Goal: Task Accomplishment & Management: Complete application form

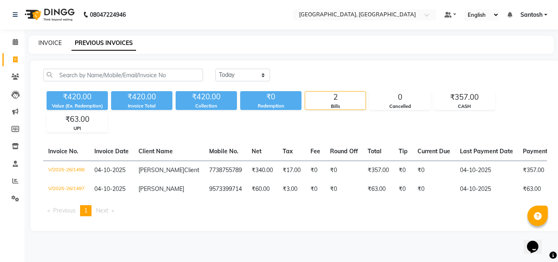
click at [46, 44] on link "INVOICE" at bounding box center [49, 42] width 23 height 7
select select "5506"
select select "service"
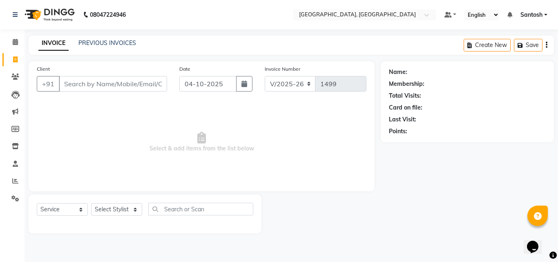
click at [86, 83] on input "Client" at bounding box center [113, 84] width 108 height 16
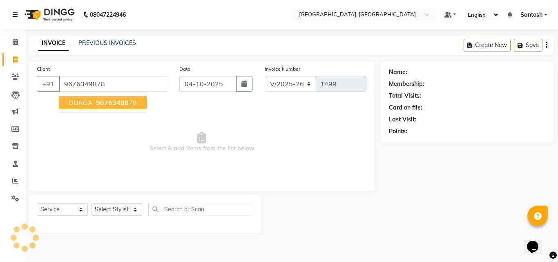
type input "9676349878"
click at [98, 104] on span "96763498" at bounding box center [112, 102] width 33 height 8
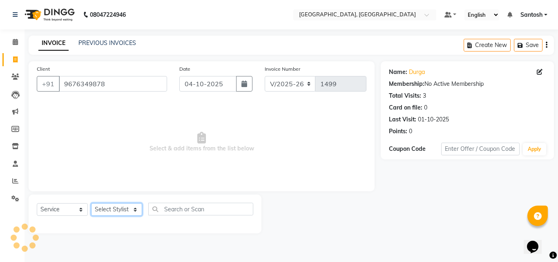
click at [125, 208] on select "Select Stylist Manager Manasa Prashanth Sirisha Swapna Uday" at bounding box center [116, 209] width 51 height 13
select select "90755"
click at [91, 203] on select "Select Stylist Manager Manasa Prashanth Sirisha Swapna Uday" at bounding box center [116, 209] width 51 height 13
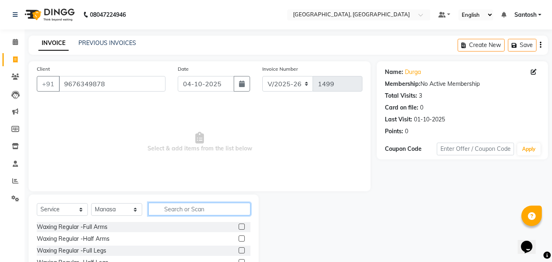
click at [169, 205] on input "text" at bounding box center [199, 209] width 102 height 13
click at [177, 204] on input "text" at bounding box center [199, 209] width 102 height 13
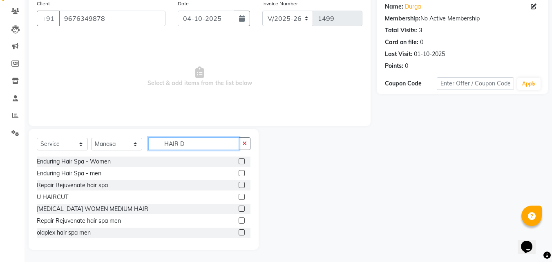
scroll to position [7, 0]
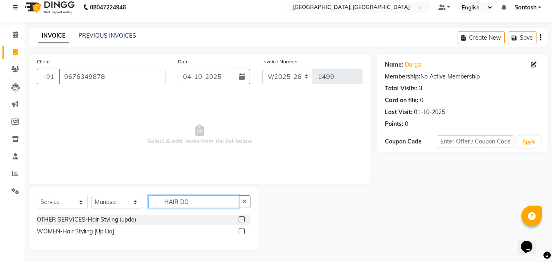
type input "HAIR DO"
click at [243, 230] on label at bounding box center [242, 231] width 6 height 6
click at [243, 230] on input "checkbox" at bounding box center [241, 231] width 5 height 5
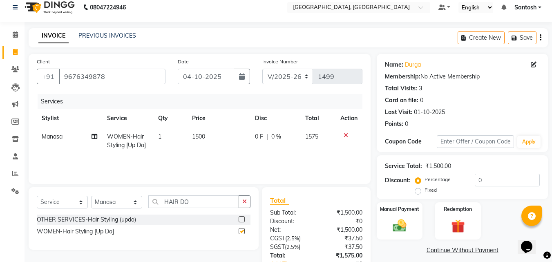
checkbox input "false"
click at [208, 133] on td "1500" at bounding box center [218, 140] width 63 height 27
select select "90755"
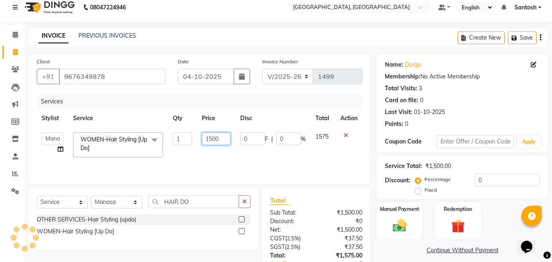
click at [222, 137] on input "1500" at bounding box center [216, 138] width 28 height 13
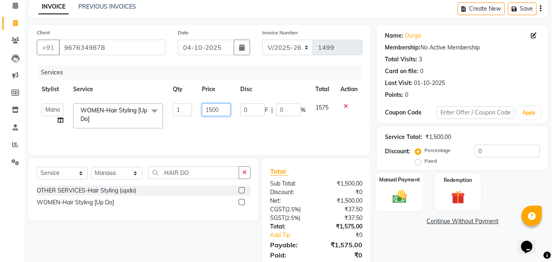
scroll to position [0, 0]
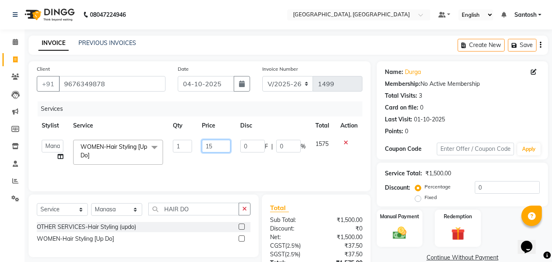
type input "1"
type input "2000"
click at [485, 225] on div "Manual Payment Redemption" at bounding box center [462, 228] width 183 height 37
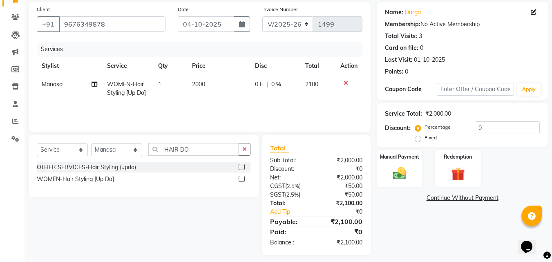
scroll to position [65, 0]
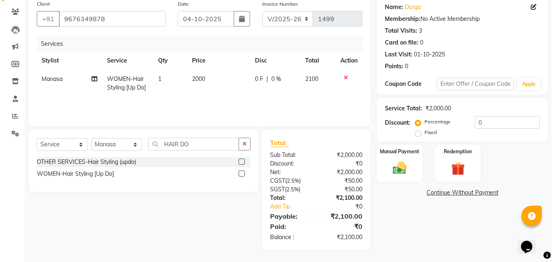
click at [425, 132] on label "Fixed" at bounding box center [431, 132] width 12 height 7
click at [418, 132] on input "Fixed" at bounding box center [420, 133] width 6 height 6
radio input "true"
click at [488, 123] on input "0" at bounding box center [507, 122] width 65 height 13
type input "100"
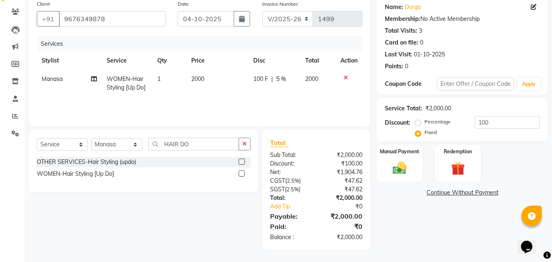
click at [454, 212] on div "Name: Durga Membership: No Active Membership Total Visits: 3 Card on file: 0 La…" at bounding box center [465, 122] width 177 height 253
click at [393, 176] on img at bounding box center [399, 168] width 23 height 16
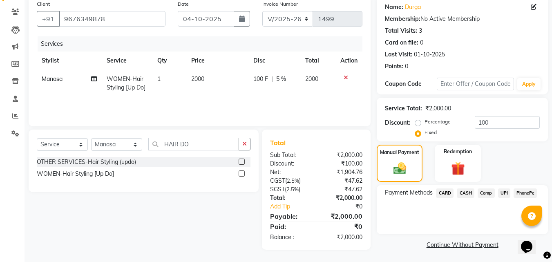
click at [507, 194] on span "UPI" at bounding box center [504, 192] width 13 height 9
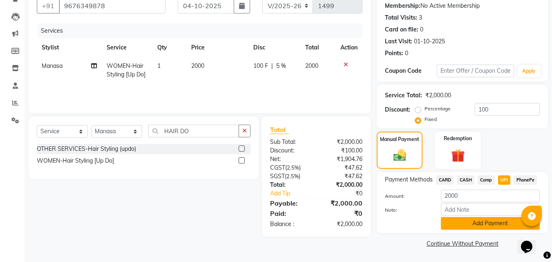
click at [500, 222] on button "Add Payment" at bounding box center [490, 223] width 99 height 13
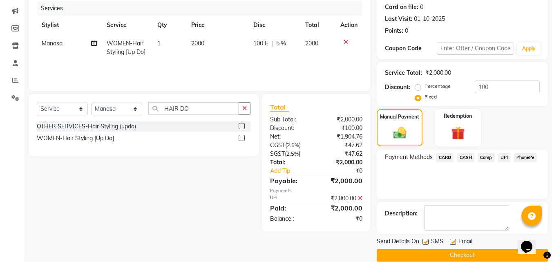
scroll to position [112, 0]
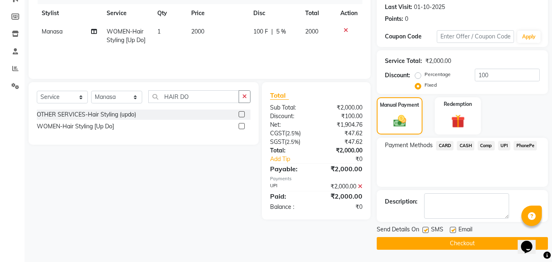
click at [452, 230] on label at bounding box center [453, 230] width 6 height 6
click at [452, 230] on input "checkbox" at bounding box center [452, 230] width 5 height 5
checkbox input "false"
click at [451, 243] on button "Checkout" at bounding box center [462, 243] width 171 height 13
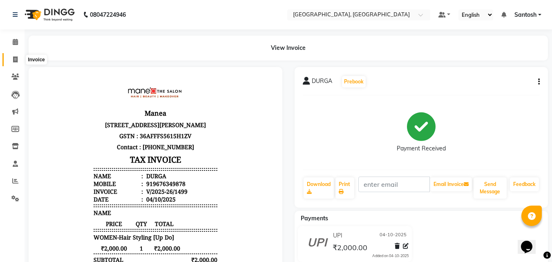
click at [15, 61] on icon at bounding box center [15, 59] width 4 height 6
select select "service"
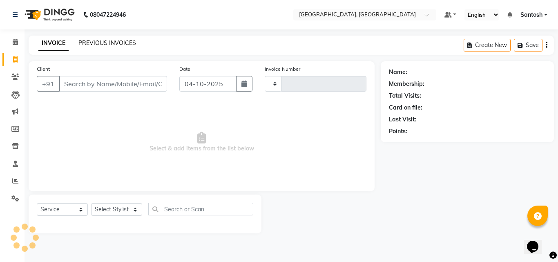
click at [85, 45] on link "PREVIOUS INVOICES" at bounding box center [107, 42] width 58 height 7
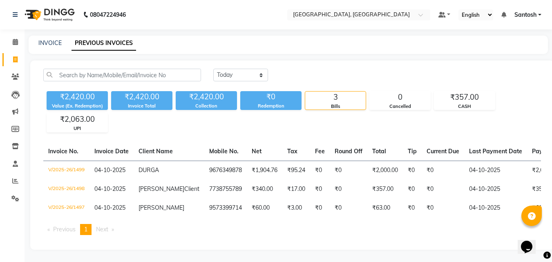
scroll to position [14, 0]
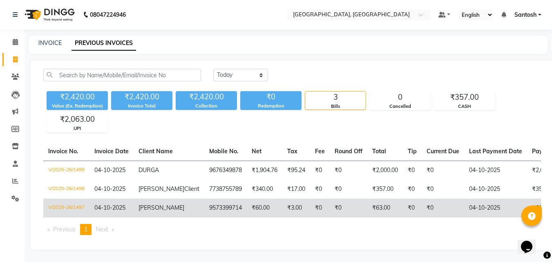
click at [64, 201] on td "V/2025-26/1497" at bounding box center [66, 208] width 46 height 19
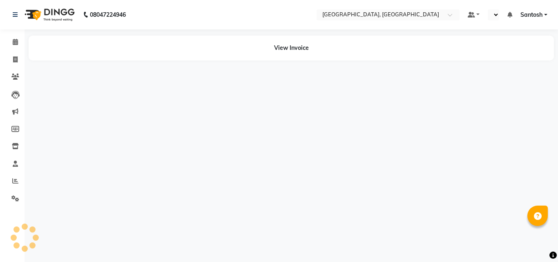
select select "en"
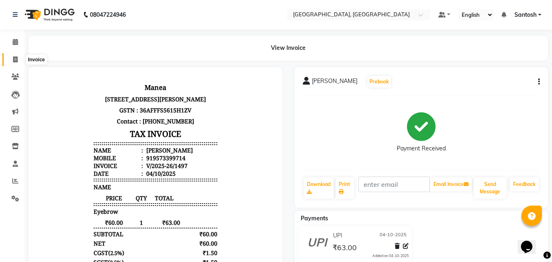
click at [15, 58] on icon at bounding box center [15, 59] width 4 height 6
select select "service"
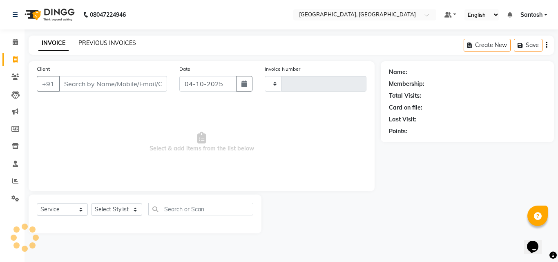
type input "1500"
select select "5506"
click at [90, 40] on link "PREVIOUS INVOICES" at bounding box center [107, 42] width 58 height 7
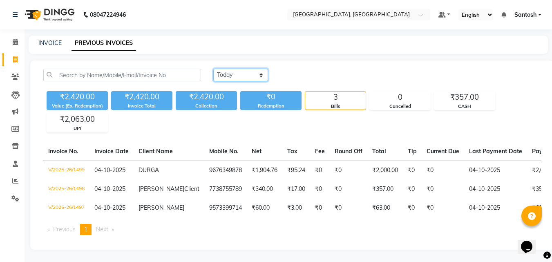
click at [255, 75] on select "[DATE] [DATE] Custom Range" at bounding box center [240, 75] width 55 height 13
select select "range"
click at [213, 69] on select "[DATE] [DATE] Custom Range" at bounding box center [240, 75] width 55 height 13
click at [268, 75] on select "[DATE] [DATE] Custom Range" at bounding box center [243, 75] width 61 height 13
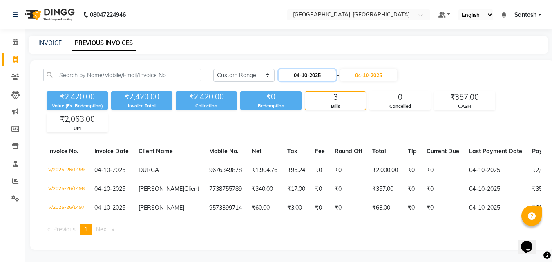
click at [301, 74] on input "04-10-2025" at bounding box center [307, 74] width 57 height 11
select select "10"
select select "2025"
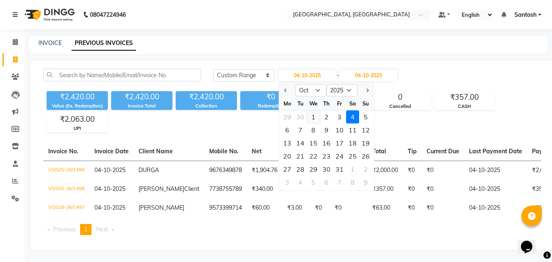
click at [316, 116] on div "1" at bounding box center [313, 116] width 13 height 13
type input "01-10-2025"
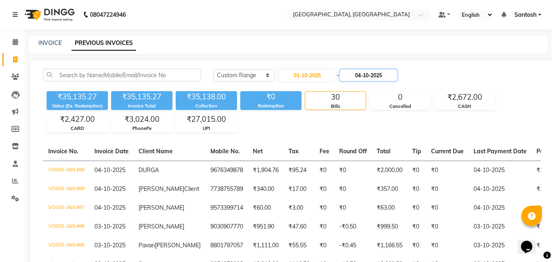
click at [369, 80] on input "04-10-2025" at bounding box center [368, 74] width 57 height 11
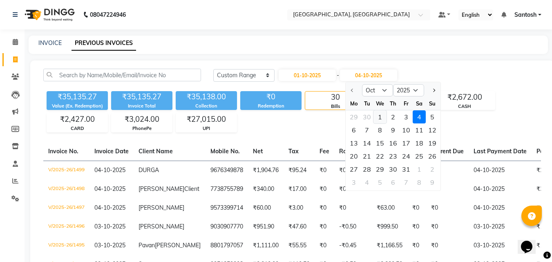
click at [379, 118] on div "1" at bounding box center [379, 116] width 13 height 13
type input "01-10-2025"
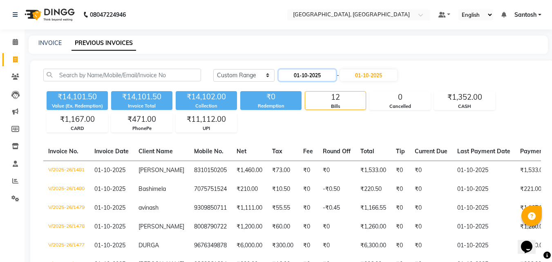
click at [315, 76] on input "01-10-2025" at bounding box center [307, 74] width 57 height 11
select select "10"
select select "2025"
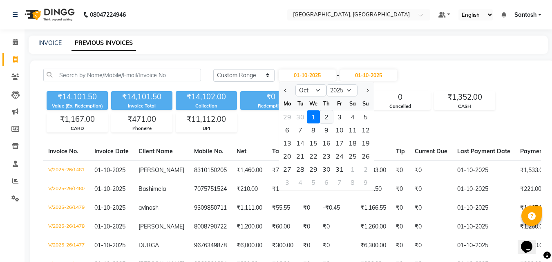
click at [323, 116] on div "2" at bounding box center [326, 116] width 13 height 13
type input "02-10-2025"
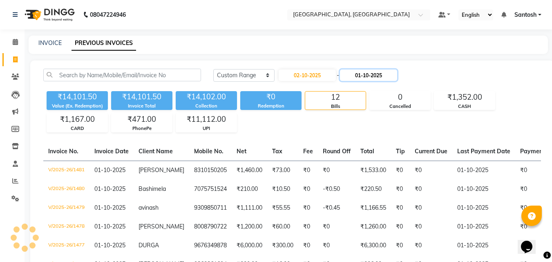
click at [367, 74] on input "01-10-2025" at bounding box center [368, 74] width 57 height 11
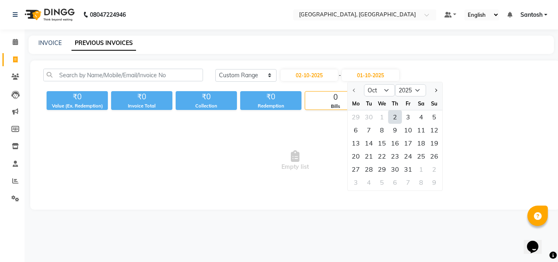
click at [398, 117] on div "2" at bounding box center [395, 116] width 13 height 13
type input "02-10-2025"
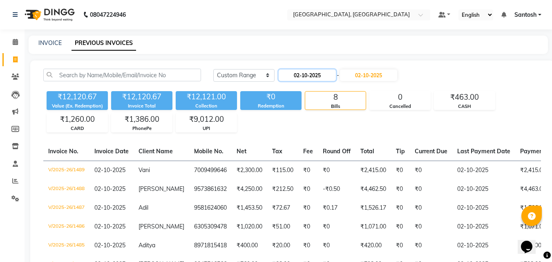
click at [312, 73] on input "02-10-2025" at bounding box center [307, 74] width 57 height 11
select select "10"
select select "2025"
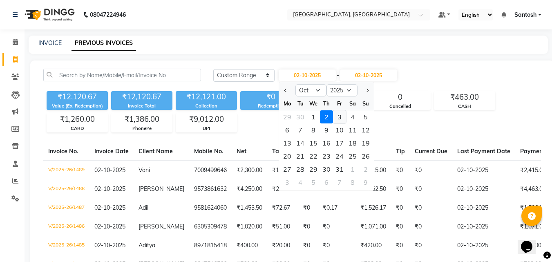
click at [341, 115] on div "3" at bounding box center [339, 116] width 13 height 13
type input "03-10-2025"
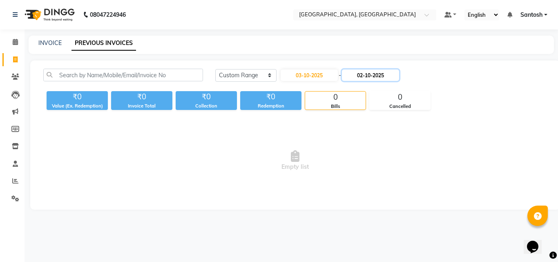
click at [371, 72] on input "02-10-2025" at bounding box center [370, 74] width 57 height 11
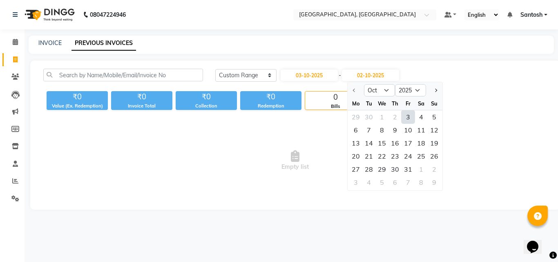
click at [411, 119] on div "3" at bounding box center [408, 116] width 13 height 13
type input "03-10-2025"
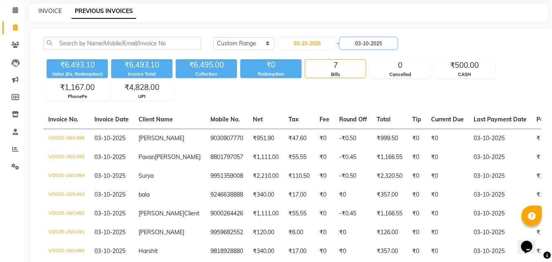
scroll to position [16, 0]
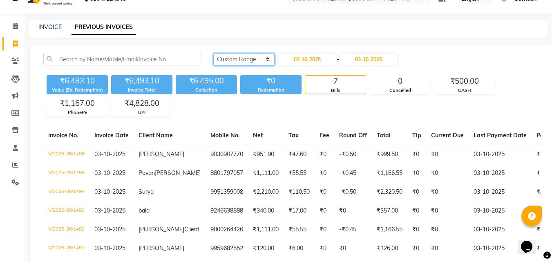
click at [269, 61] on select "[DATE] [DATE] Custom Range" at bounding box center [243, 59] width 61 height 13
click at [213, 53] on select "[DATE] [DATE] Custom Range" at bounding box center [243, 59] width 61 height 13
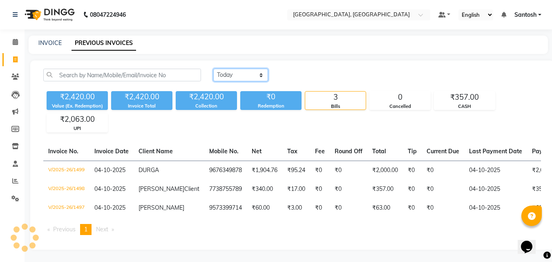
scroll to position [14, 0]
click at [255, 60] on div "[DATE] [DATE] Custom Range ₹2,420.00 Value (Ex. Redemption) ₹2,420.00 Invoice T…" at bounding box center [292, 154] width 524 height 189
click at [251, 69] on select "[DATE] [DATE] Custom Range" at bounding box center [240, 75] width 55 height 13
select select "range"
click at [213, 69] on select "[DATE] [DATE] Custom Range" at bounding box center [240, 75] width 55 height 13
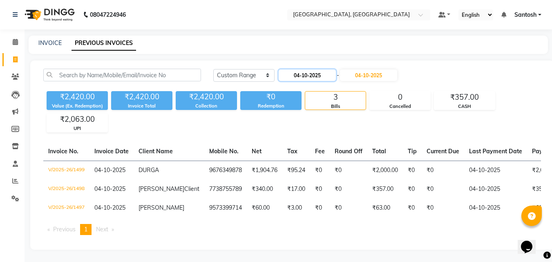
click at [299, 69] on input "04-10-2025" at bounding box center [307, 74] width 57 height 11
select select "10"
select select "2025"
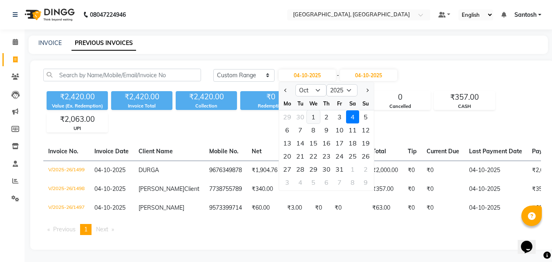
click at [314, 110] on div "1" at bounding box center [313, 116] width 13 height 13
type input "01-10-2025"
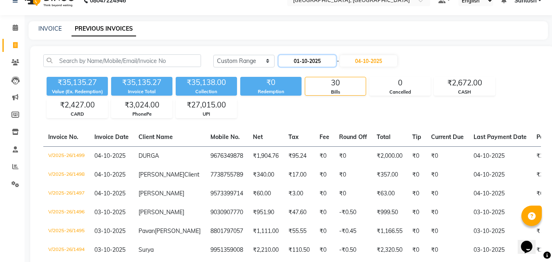
click at [294, 65] on input "01-10-2025" at bounding box center [307, 60] width 57 height 11
select select "10"
select select "2025"
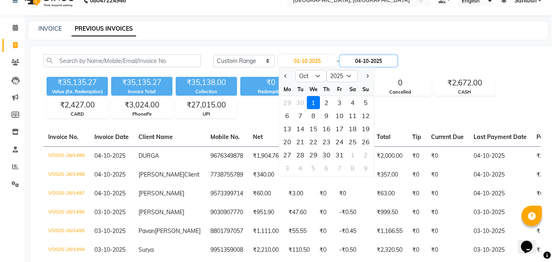
click at [366, 55] on input "04-10-2025" at bounding box center [368, 60] width 57 height 11
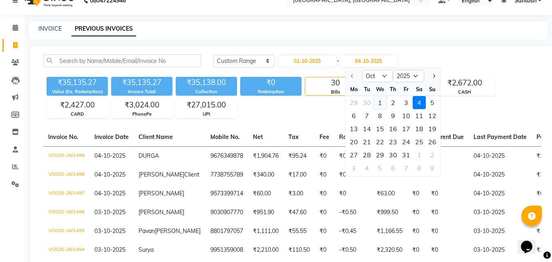
click at [379, 100] on div "1" at bounding box center [379, 102] width 13 height 13
type input "01-10-2025"
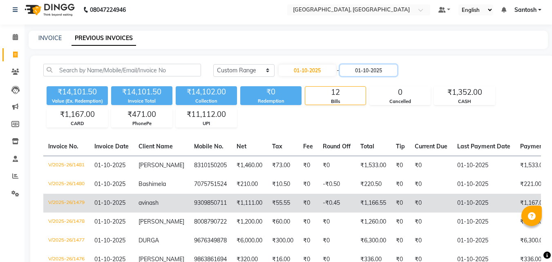
scroll to position [0, 0]
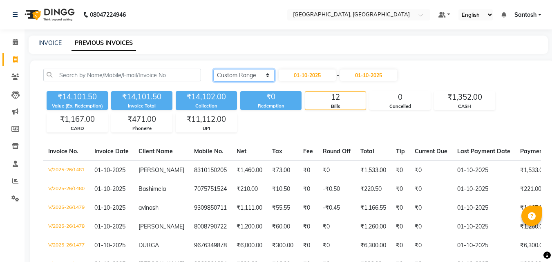
click at [231, 76] on select "[DATE] [DATE] Custom Range" at bounding box center [243, 75] width 61 height 13
select select "today"
click at [213, 69] on select "[DATE] [DATE] Custom Range" at bounding box center [243, 75] width 61 height 13
